Goal: Task Accomplishment & Management: Manage account settings

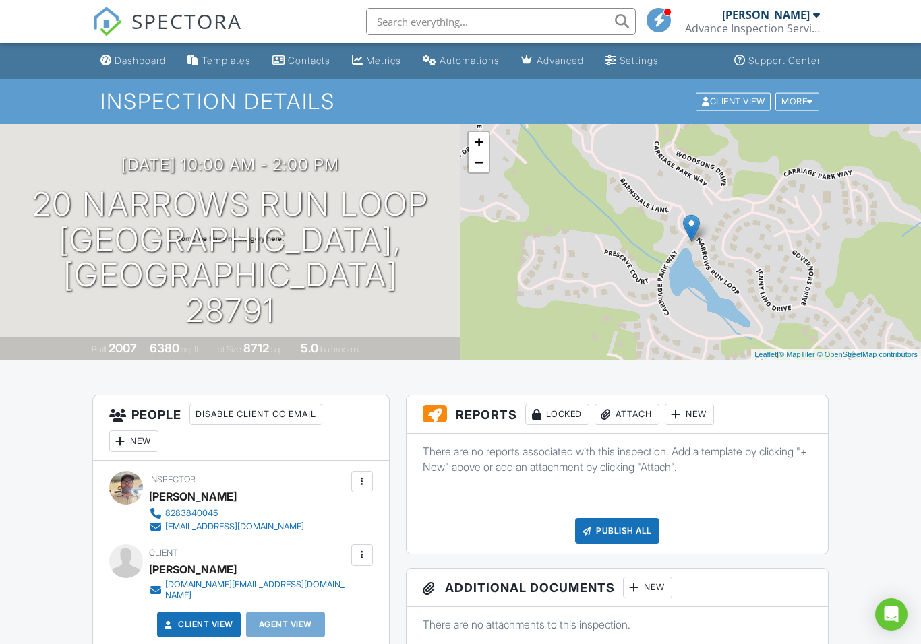
click at [127, 54] on link "Dashboard" at bounding box center [133, 61] width 76 height 25
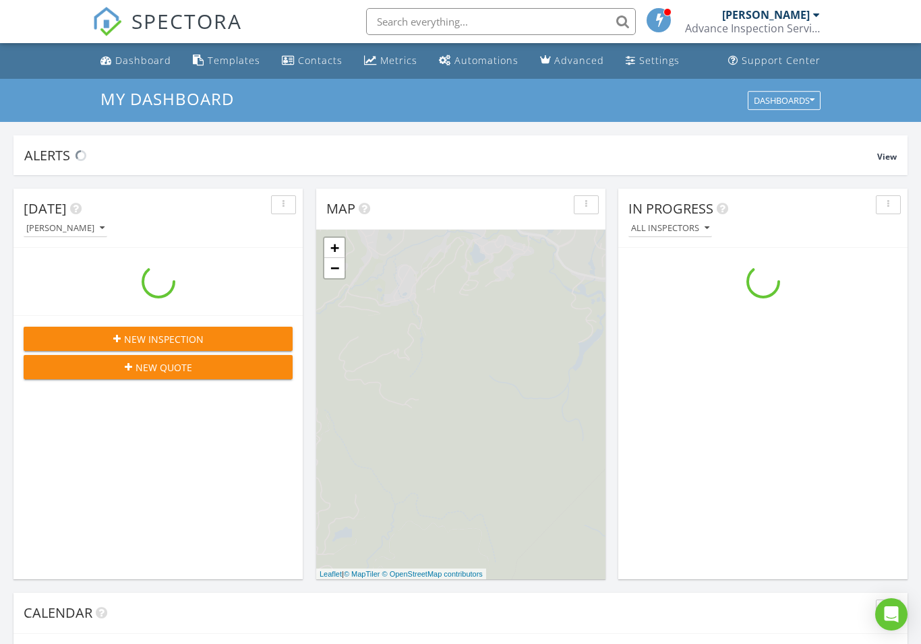
scroll to position [1227, 921]
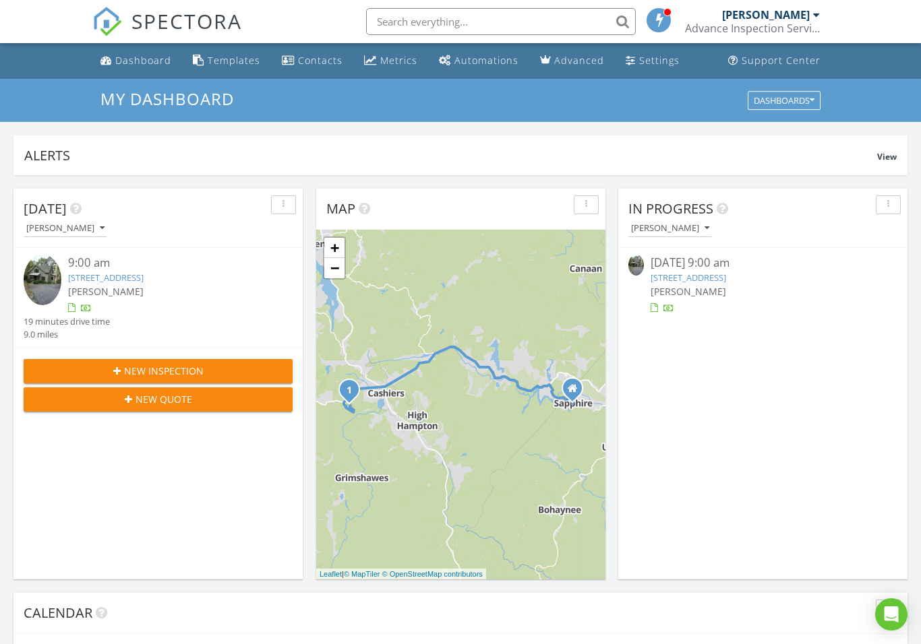
click at [121, 276] on link "[STREET_ADDRESS]" at bounding box center [105, 278] width 75 height 12
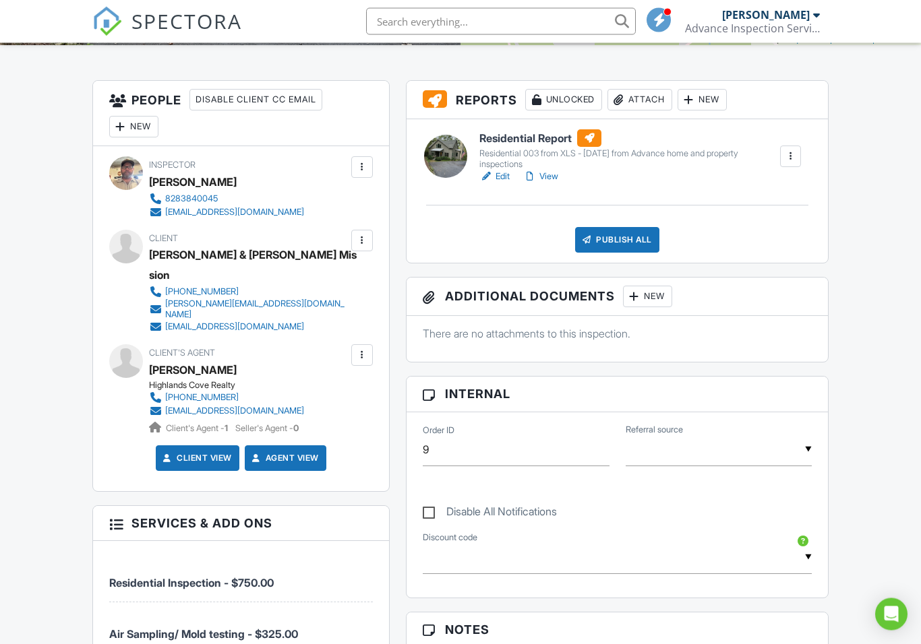
scroll to position [290, 0]
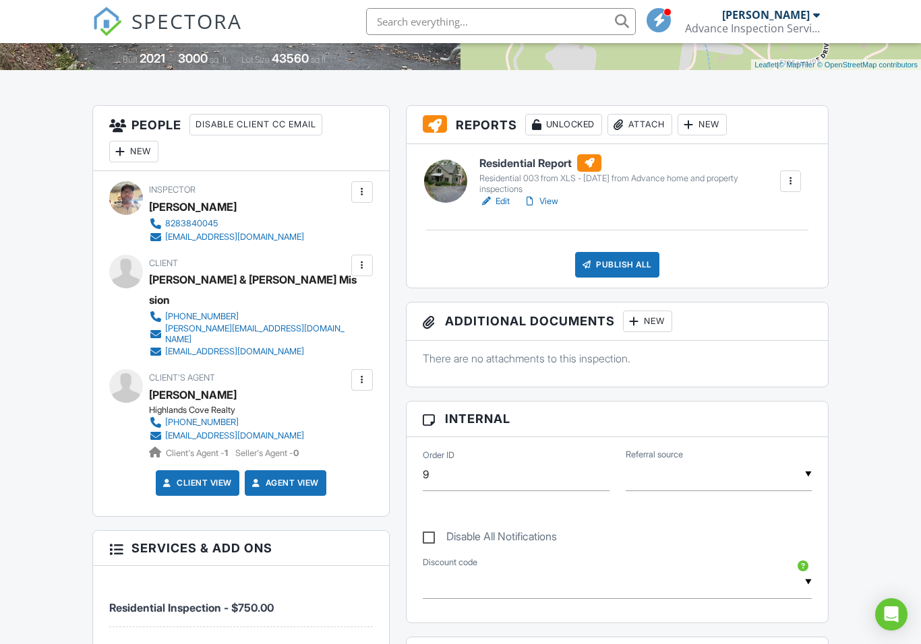
click at [368, 271] on div at bounding box center [361, 265] width 13 height 13
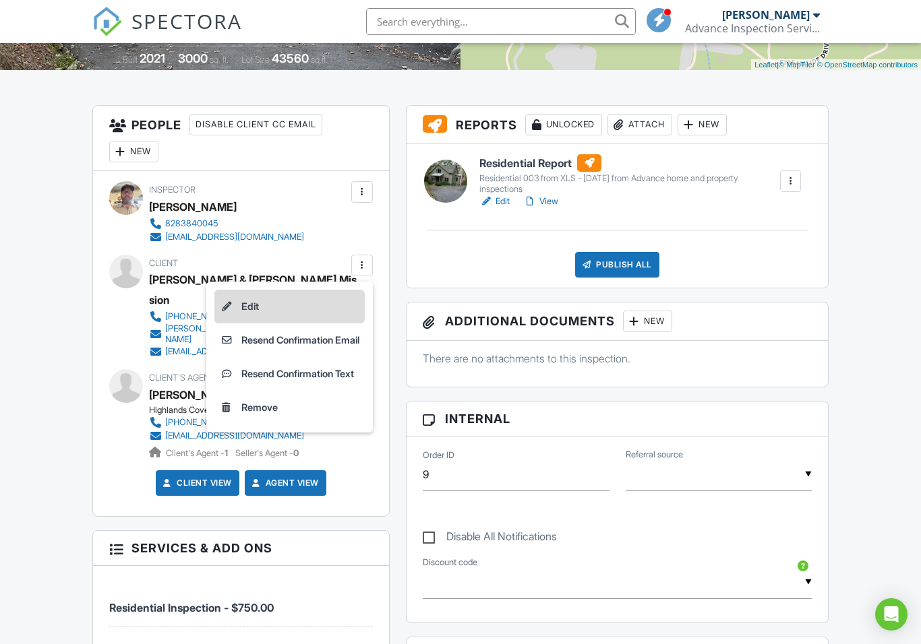
click at [239, 314] on li "Edit" at bounding box center [289, 307] width 150 height 34
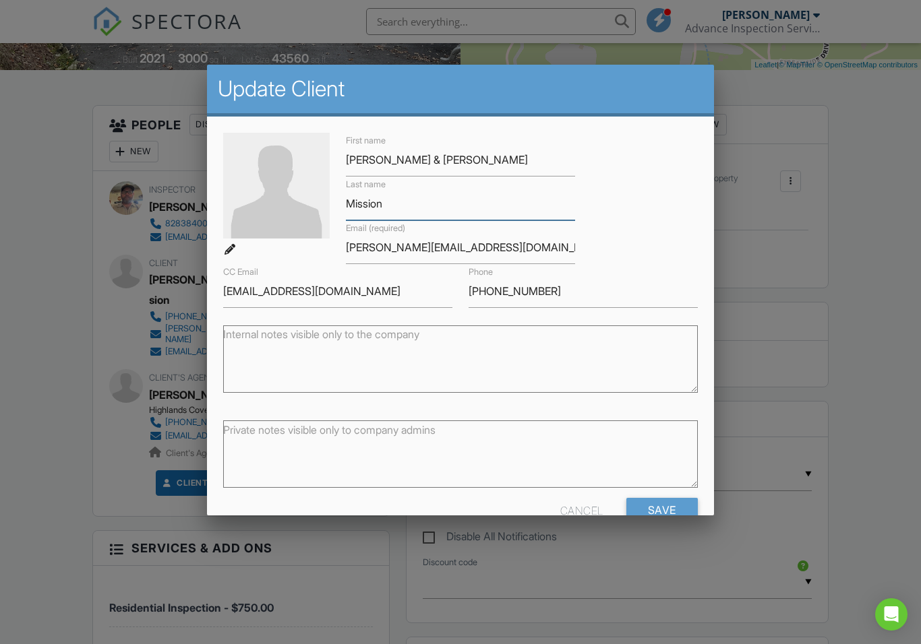
click at [396, 210] on input "Mission" at bounding box center [460, 203] width 229 height 33
type input "MissON"
click at [663, 512] on input "Save" at bounding box center [661, 510] width 71 height 24
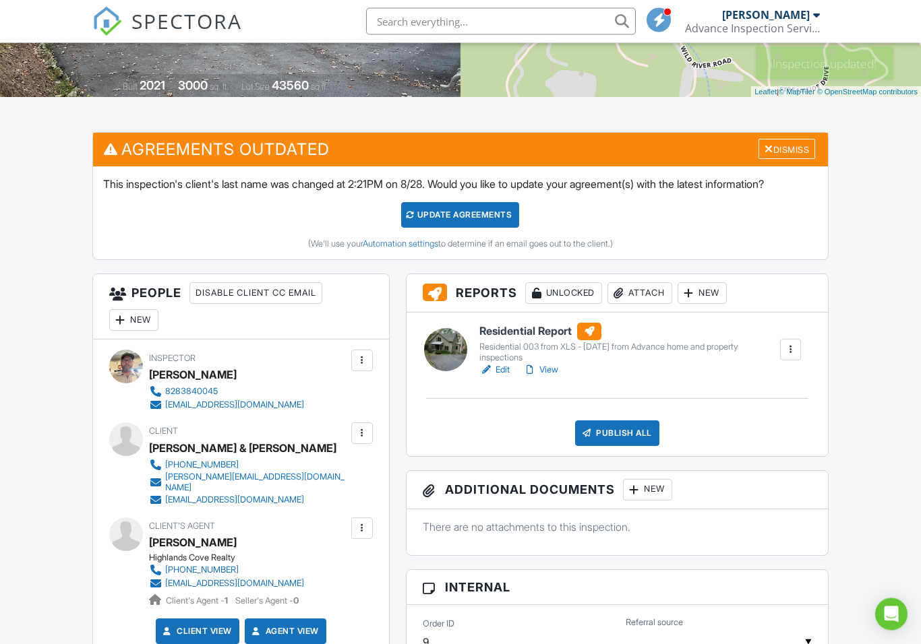
scroll to position [263, 0]
click at [451, 217] on div "Update Agreements" at bounding box center [460, 215] width 118 height 26
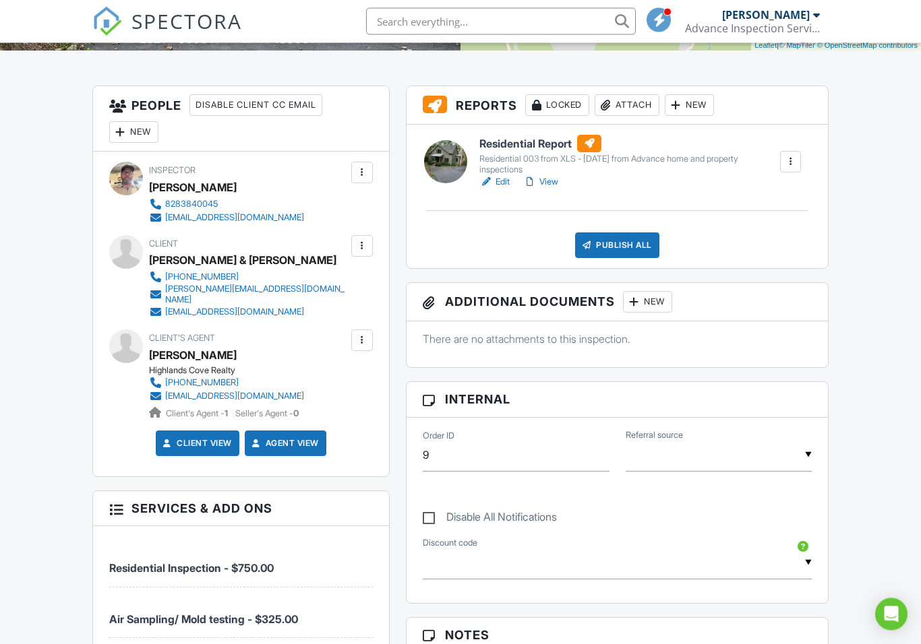
scroll to position [300, 0]
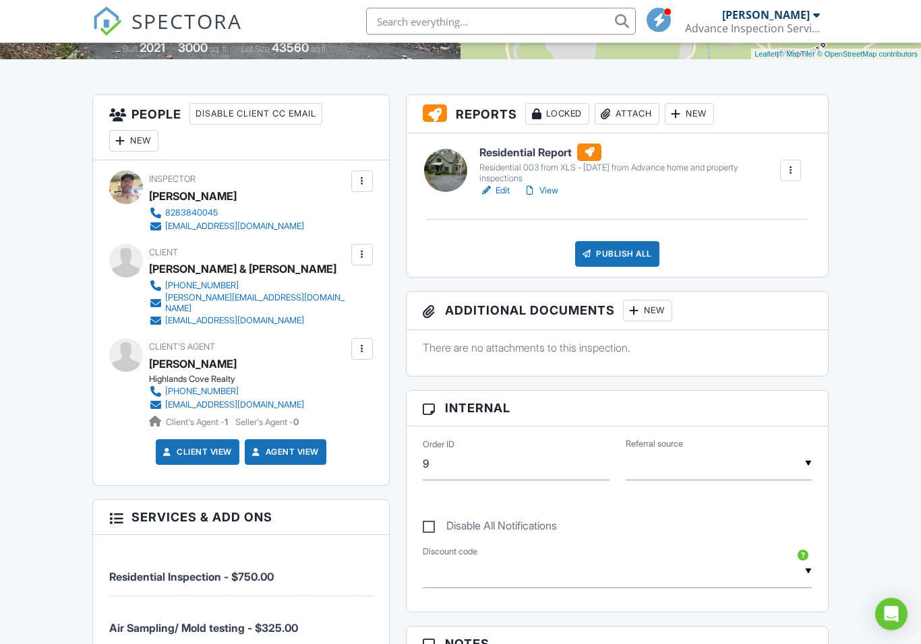
click at [499, 160] on h6 "Residential Report" at bounding box center [628, 153] width 299 height 18
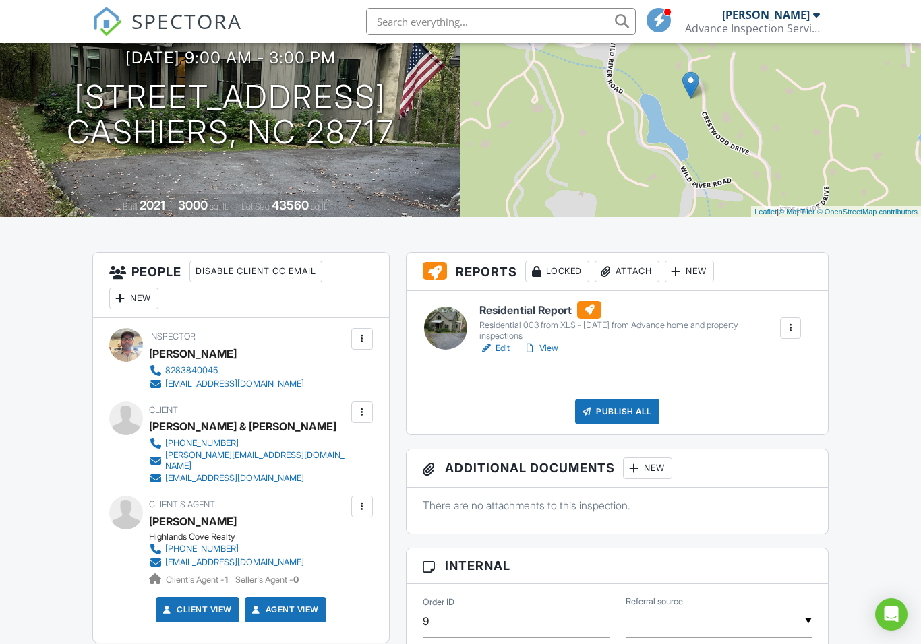
scroll to position [140, 0]
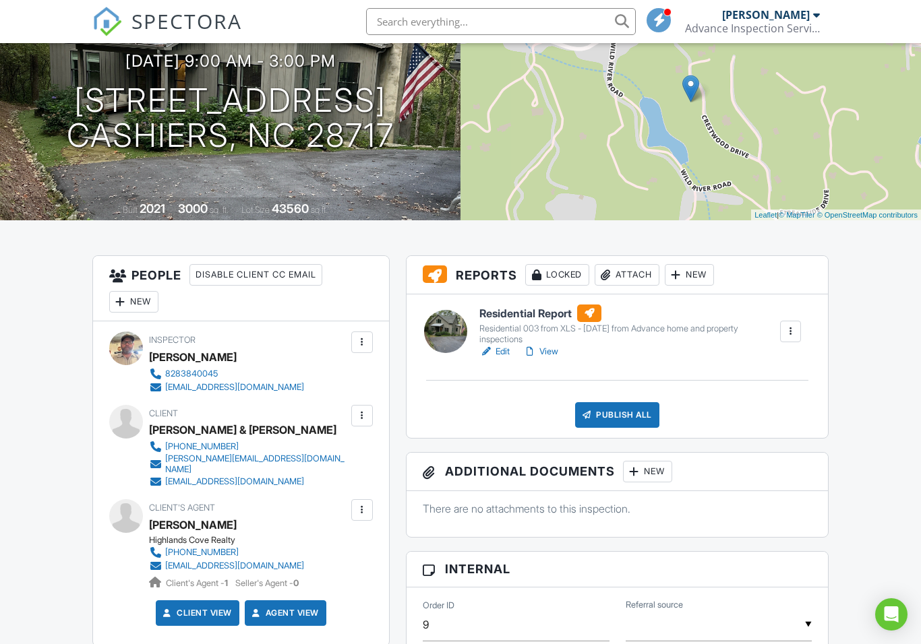
click at [542, 355] on link "View" at bounding box center [540, 351] width 35 height 13
